Goal: Task Accomplishment & Management: Manage account settings

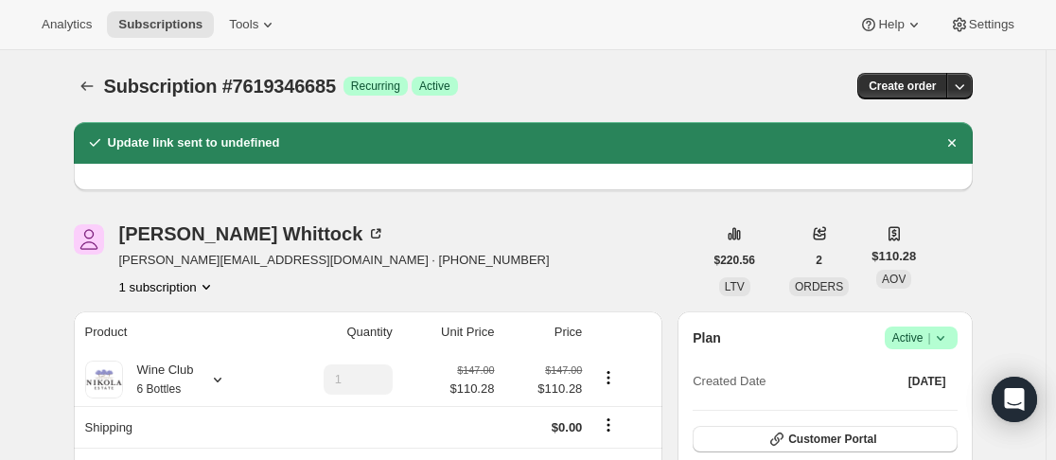
scroll to position [954, 0]
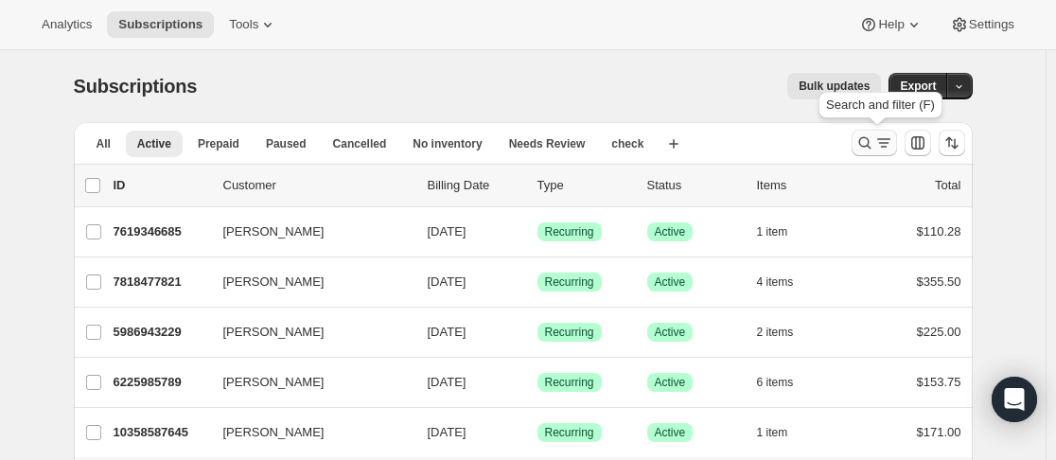
click at [865, 139] on icon "Search and filter results" at bounding box center [864, 143] width 12 height 12
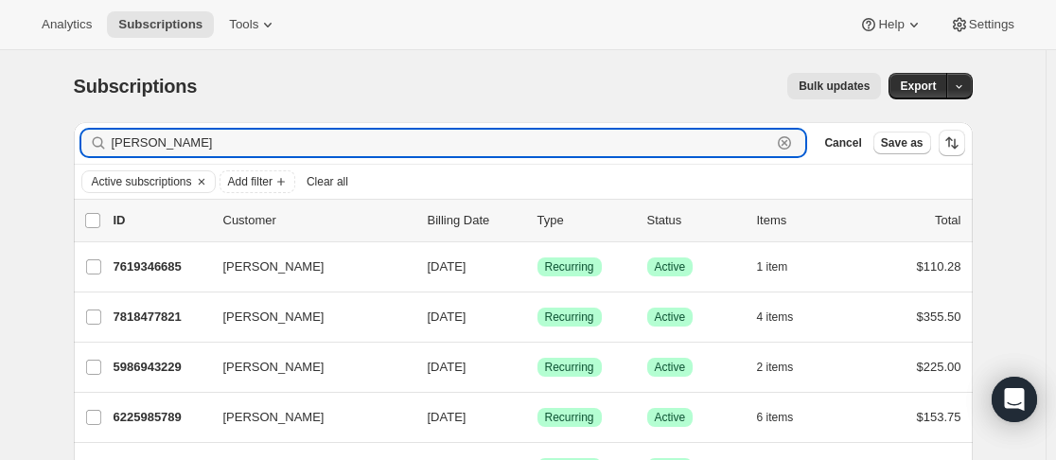
click at [793, 141] on icon "button" at bounding box center [784, 142] width 19 height 19
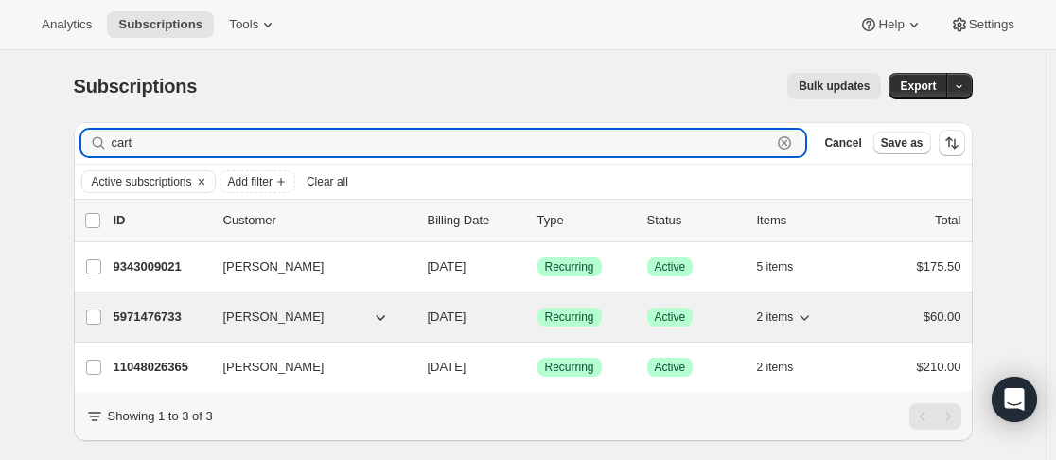
type input "cart"
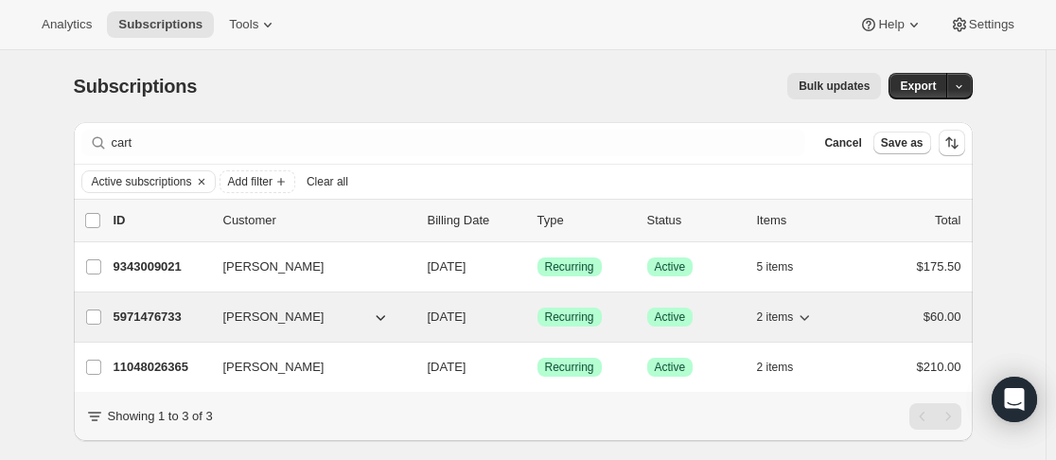
click at [216, 318] on div "5971476733 [PERSON_NAME] [DATE] Success Recurring Success Active 2 items $60.00" at bounding box center [538, 317] width 848 height 26
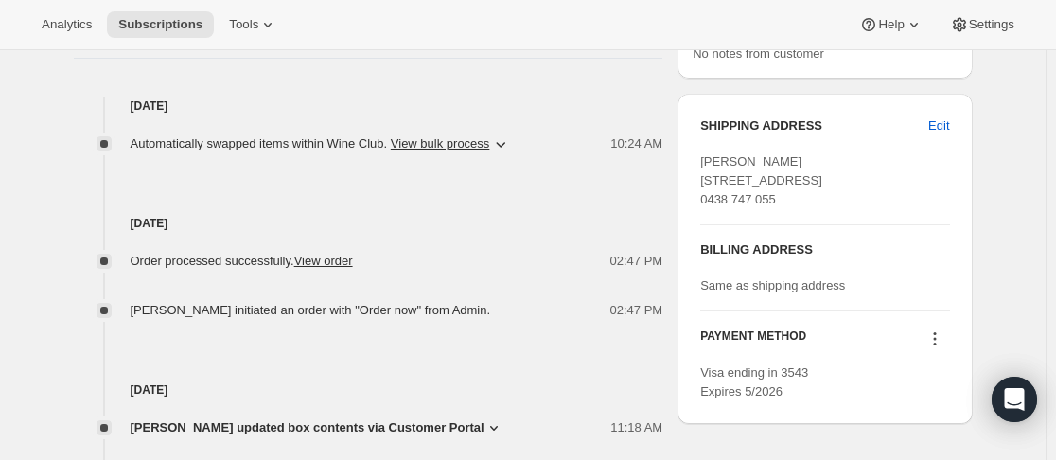
scroll to position [757, 0]
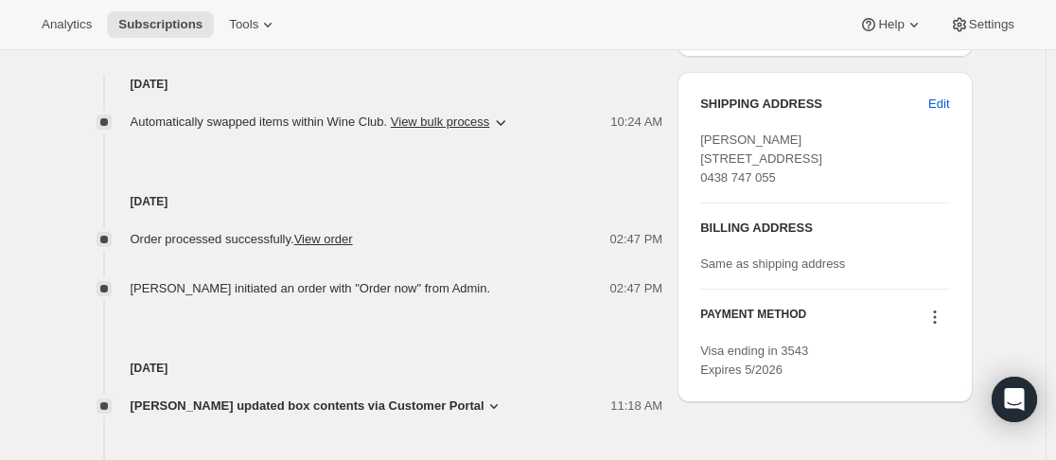
drag, startPoint x: 702, startPoint y: 154, endPoint x: 772, endPoint y: 173, distance: 72.5
click at [821, 177] on div "SHIPPING ADDRESS Edit [PERSON_NAME] [STREET_ADDRESS] 0438 747 055 BILLING ADDRE…" at bounding box center [825, 237] width 294 height 330
copy span "[STREET_ADDRESS]"
click at [1006, 172] on div "Subscription #5971476733. This page is ready Subscription #5971476733 Success R…" at bounding box center [523, 29] width 1046 height 1473
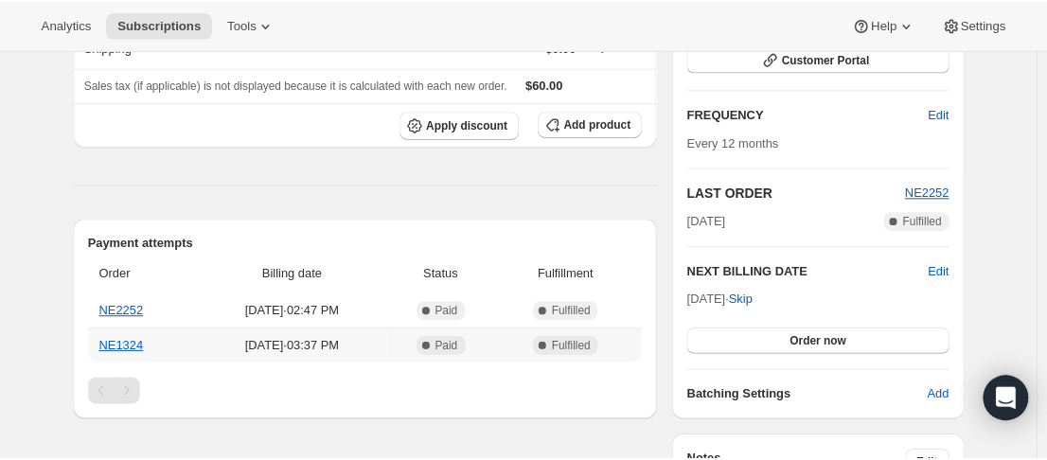
scroll to position [95, 0]
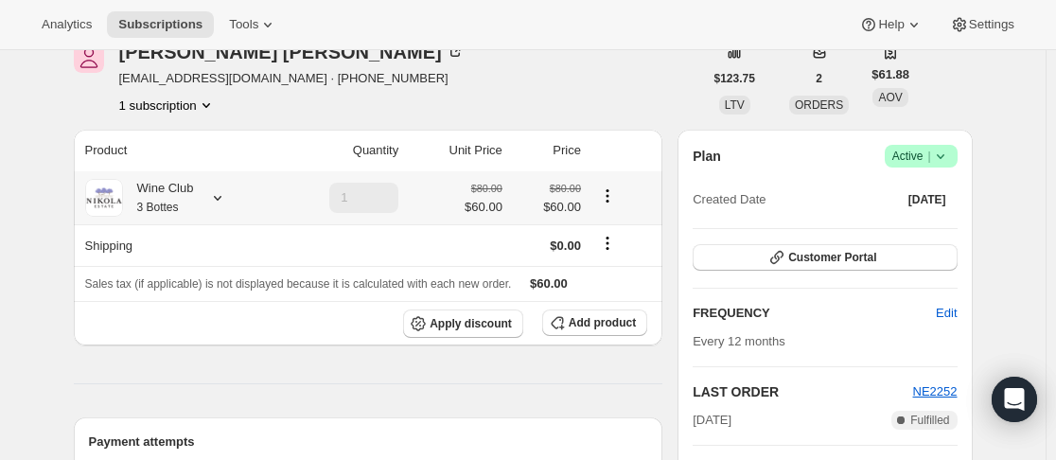
click at [223, 195] on icon at bounding box center [217, 197] width 19 height 19
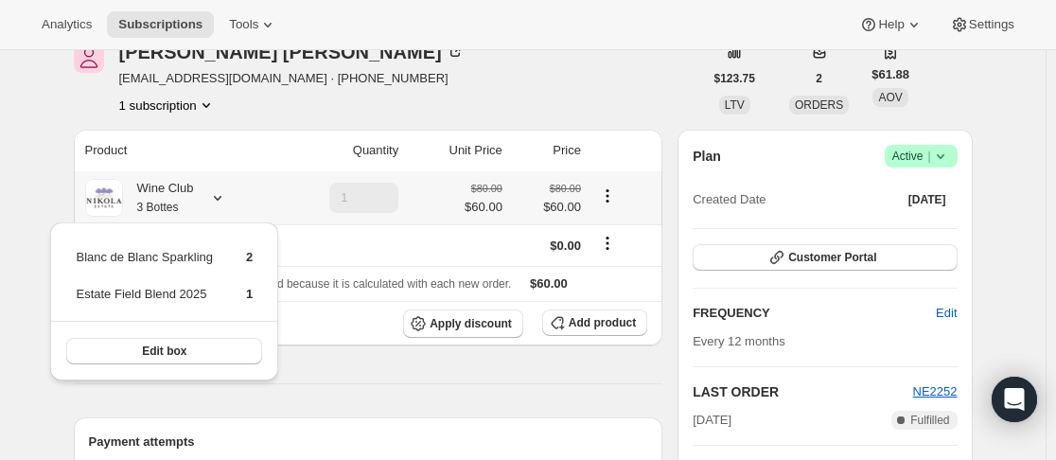
click at [223, 195] on icon at bounding box center [217, 197] width 19 height 19
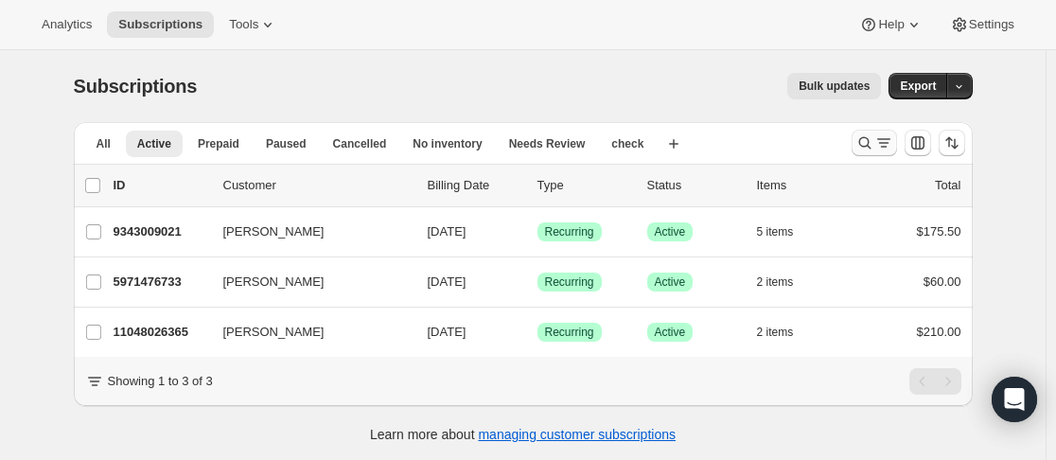
click at [868, 141] on icon "Search and filter results" at bounding box center [865, 142] width 19 height 19
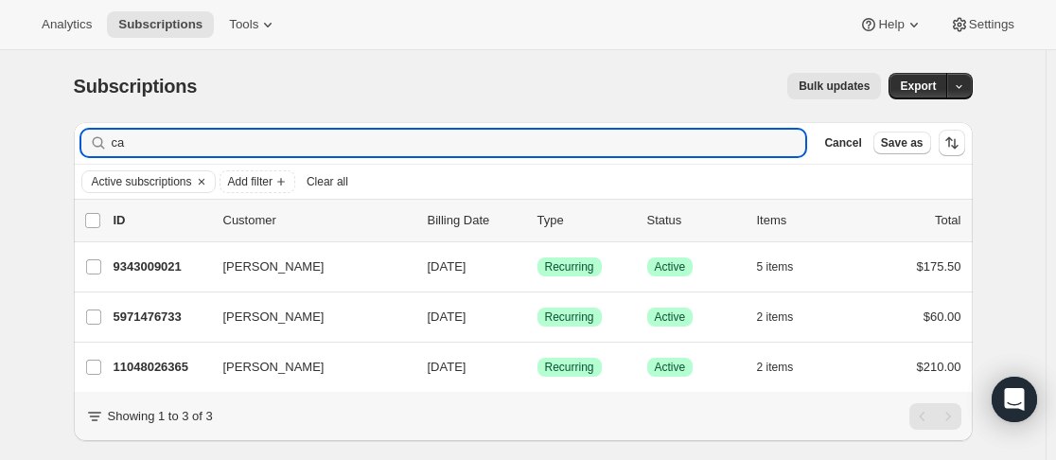
type input "c"
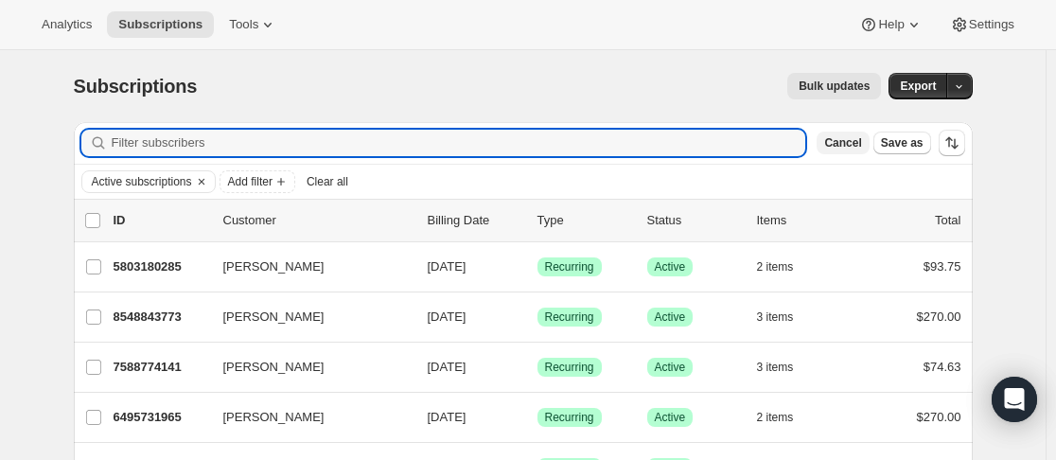
click at [848, 144] on span "Cancel" at bounding box center [842, 142] width 37 height 15
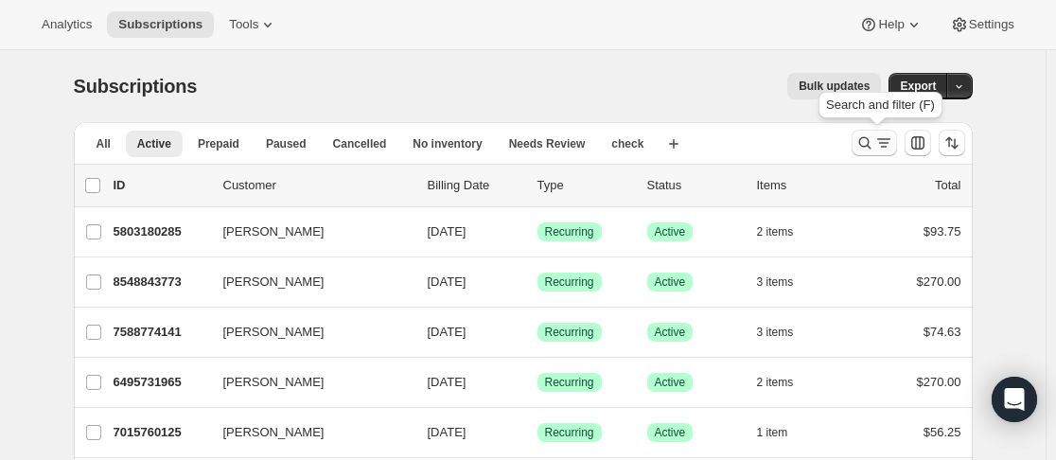
click at [866, 148] on icon "Search and filter results" at bounding box center [865, 142] width 19 height 19
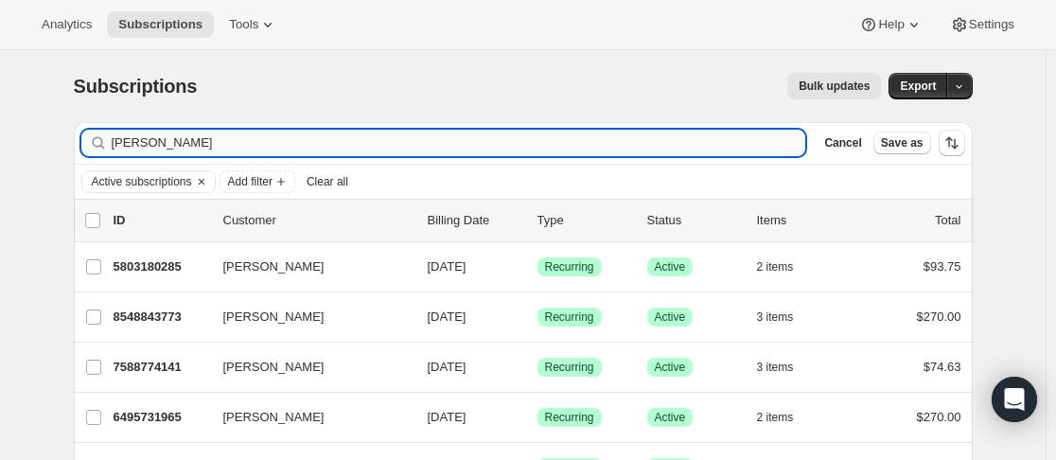
type input "ron"
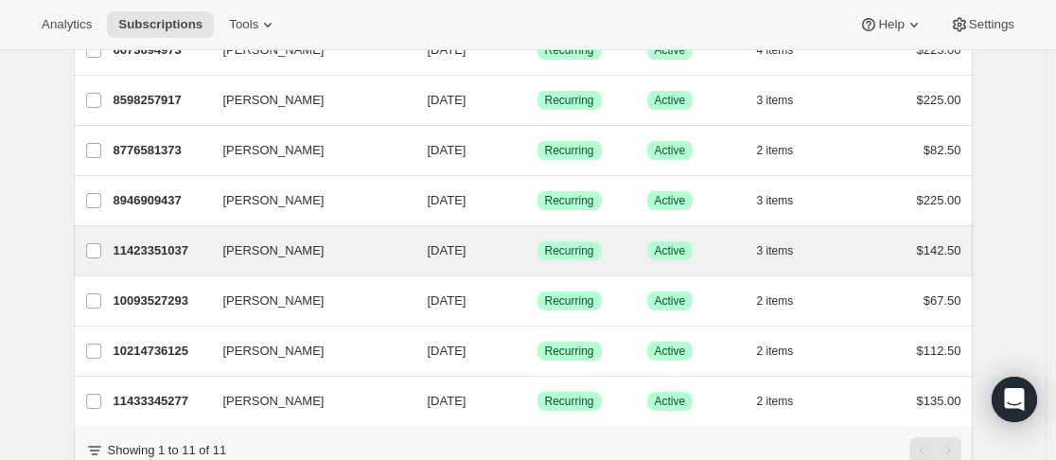
scroll to position [379, 0]
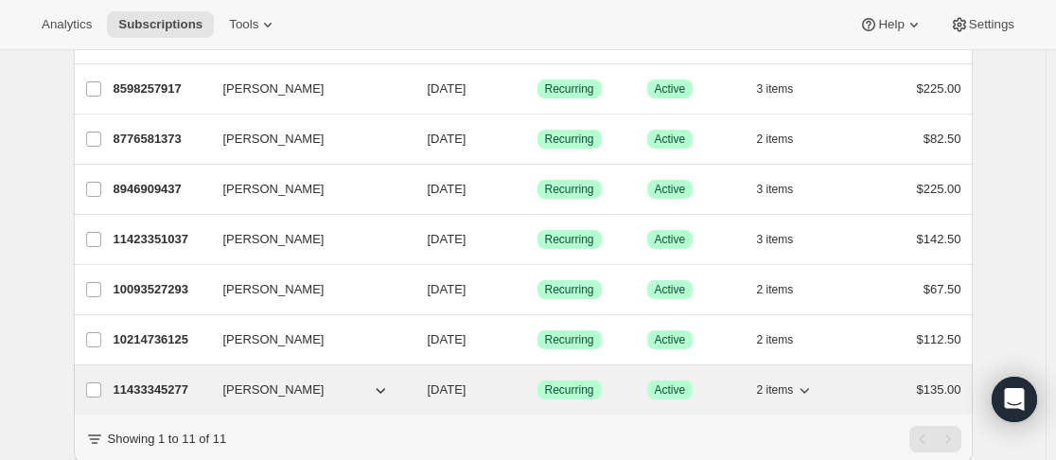
click at [216, 390] on div "11433345277 Ron Slaghekke 08/24/2026 Success Recurring Success Active 2 items $…" at bounding box center [538, 390] width 848 height 26
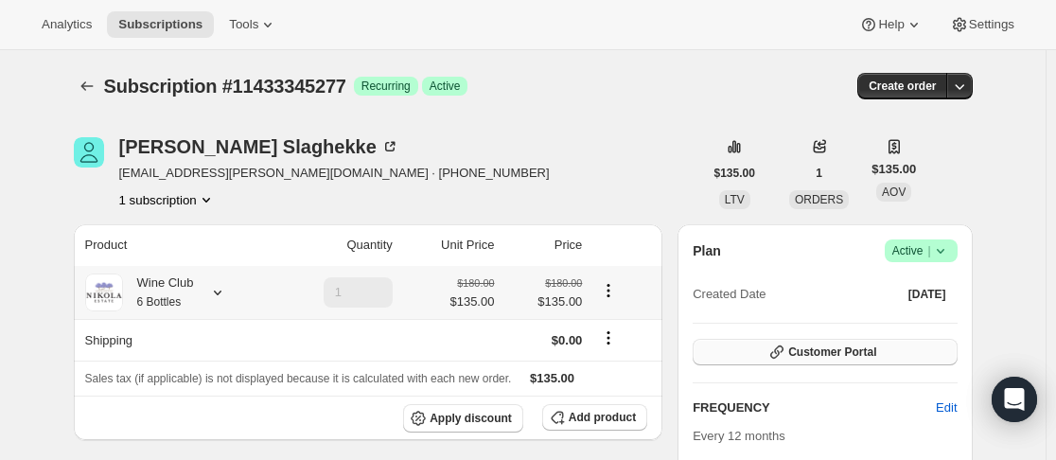
click at [848, 349] on span "Customer Portal" at bounding box center [832, 351] width 88 height 15
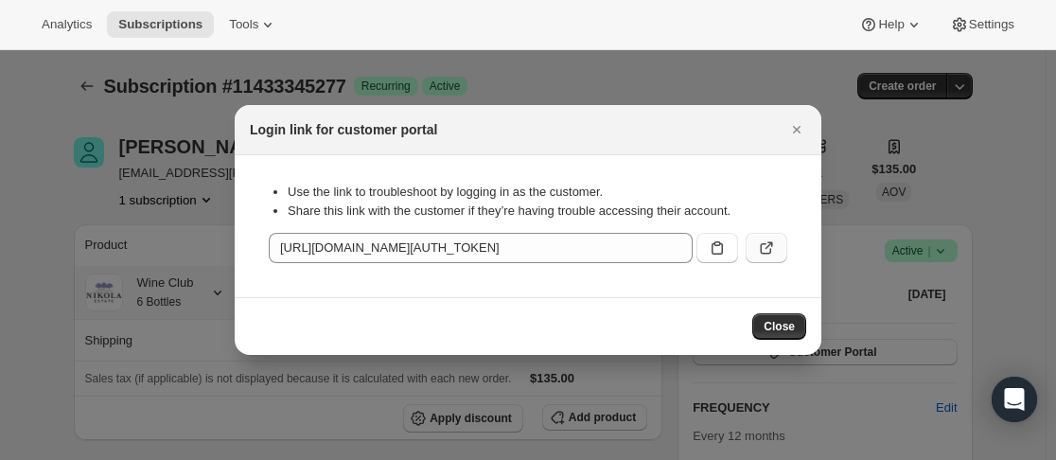
click at [757, 246] on icon ":rd8:" at bounding box center [766, 247] width 19 height 19
click at [789, 120] on icon "Close" at bounding box center [796, 129] width 19 height 19
